Goal: Information Seeking & Learning: Learn about a topic

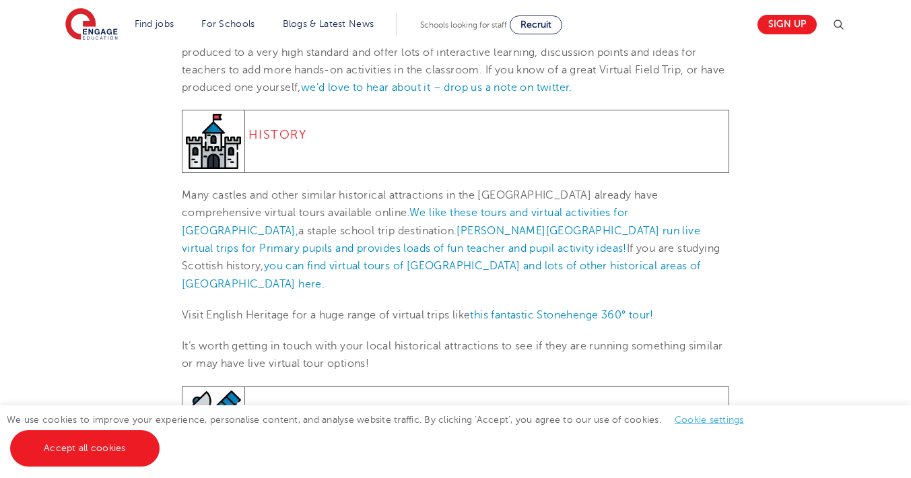
scroll to position [1327, 0]
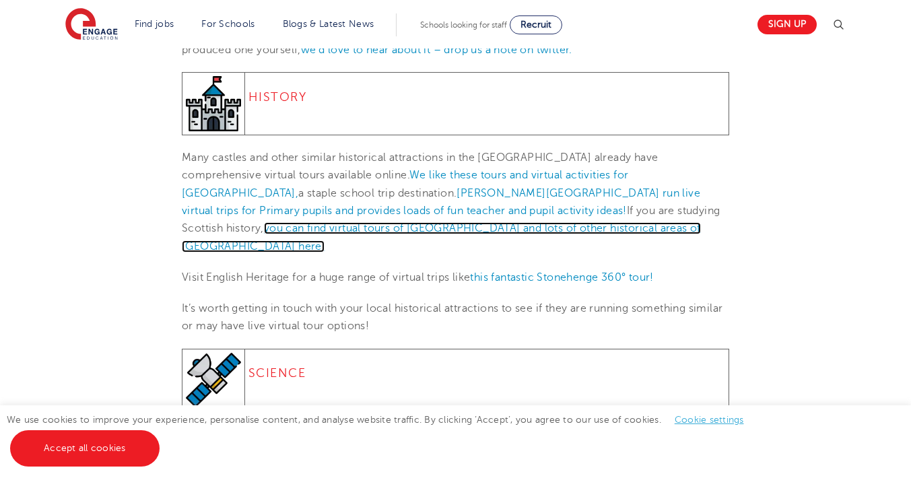
click at [634, 222] on link "you can find virtual tours of [GEOGRAPHIC_DATA] and lots of other historical ar…" at bounding box center [441, 237] width 519 height 30
